Goal: Information Seeking & Learning: Learn about a topic

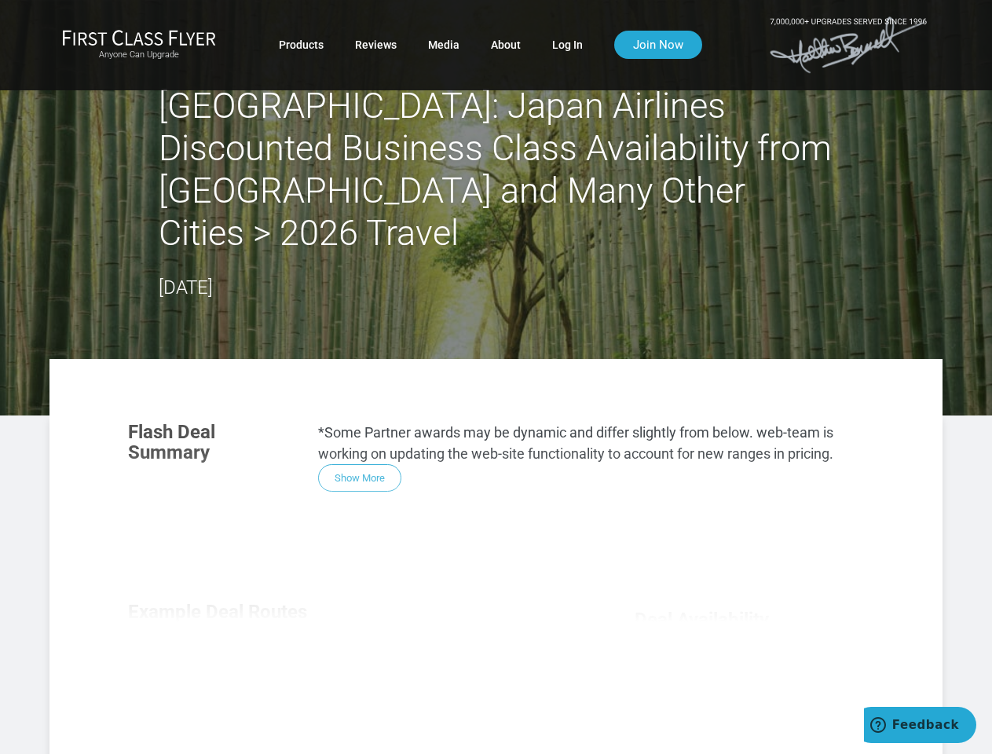
click at [495, 406] on section "Flash Deal Summary *Some Partner awards may be dynamic and differ slightly from…" at bounding box center [495, 456] width 767 height 101
click at [495, 535] on div "Flash Deal Summary *Some Partner awards may be dynamic and differ slightly from…" at bounding box center [495, 628] width 767 height 444
click at [360, 435] on div "Flash Deal Summary *Some Partner awards may be dynamic and differ slightly from…" at bounding box center [495, 628] width 767 height 444
click at [223, 656] on div "Flash Deal Summary *Some Partner awards may be dynamic and differ slightly from…" at bounding box center [495, 628] width 767 height 444
click at [352, 655] on div "Flash Deal Summary *Some Partner awards may be dynamic and differ slightly from…" at bounding box center [495, 628] width 767 height 444
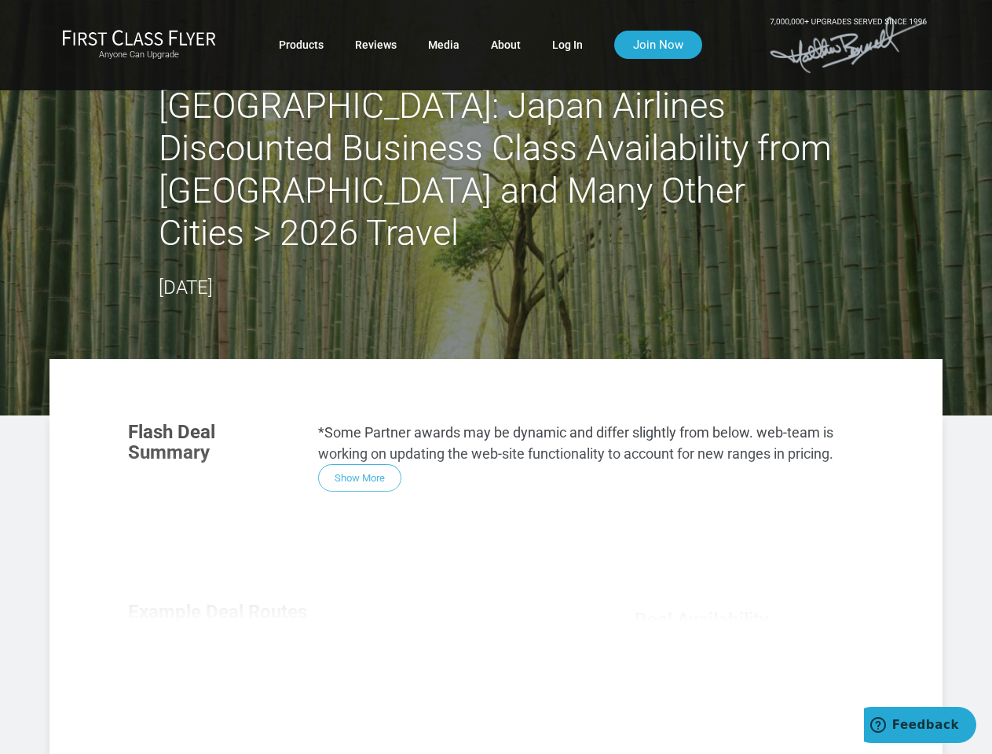
click at [480, 656] on div "Flash Deal Summary *Some Partner awards may be dynamic and differ slightly from…" at bounding box center [495, 628] width 767 height 444
click at [351, 726] on div "Flash Deal Summary *Some Partner awards may be dynamic and differ slightly from…" at bounding box center [495, 628] width 767 height 444
click at [352, 727] on div "Flash Deal Summary *Some Partner awards may be dynamic and differ slightly from…" at bounding box center [495, 628] width 767 height 444
click at [749, 739] on div "Flash Deal Summary *Some Partner awards may be dynamic and differ slightly from…" at bounding box center [495, 628] width 767 height 444
click at [919, 725] on span "Feedback" at bounding box center [925, 725] width 67 height 14
